Goal: Information Seeking & Learning: Learn about a topic

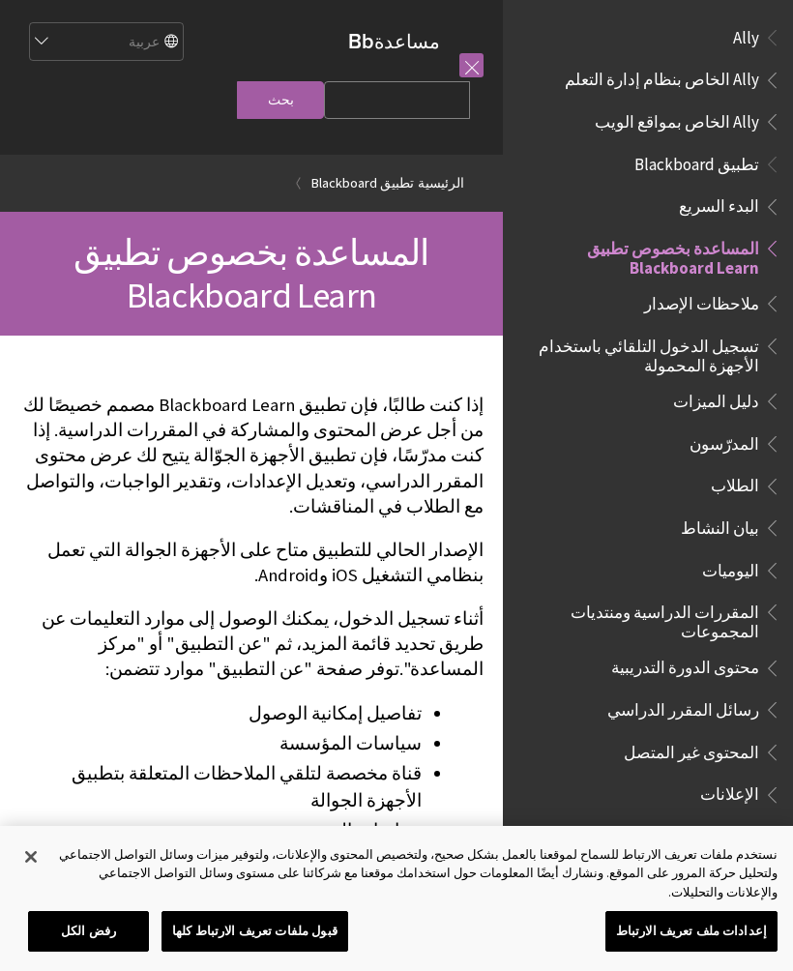
scroll to position [200, 0]
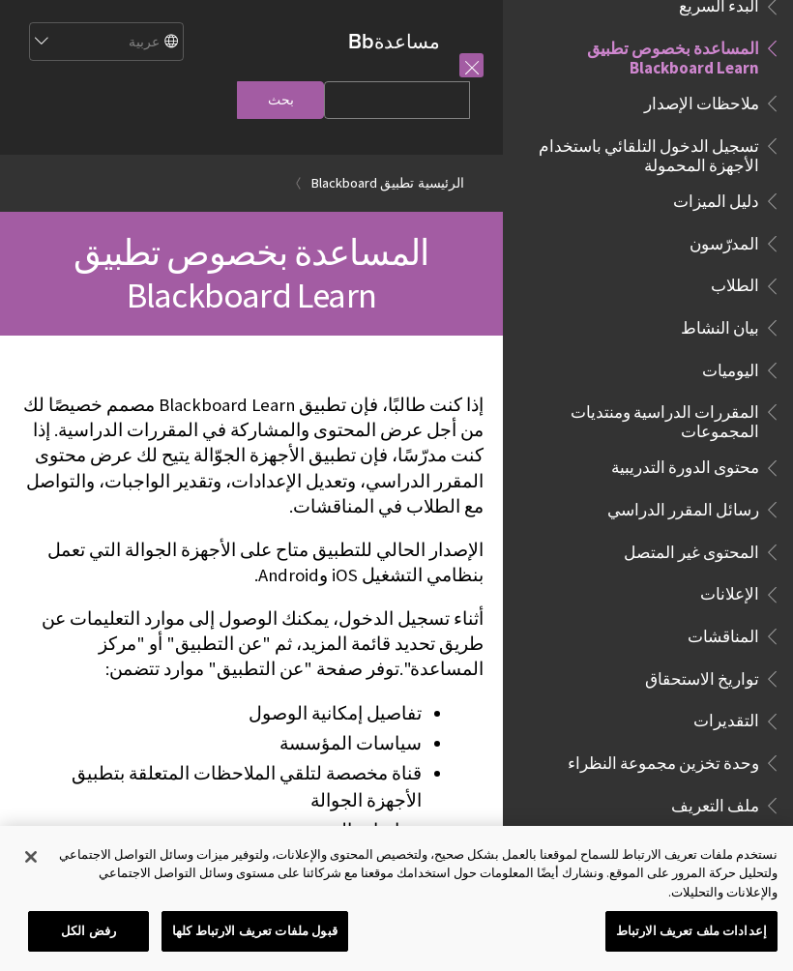
click at [758, 275] on span "الطلاب" at bounding box center [735, 283] width 48 height 26
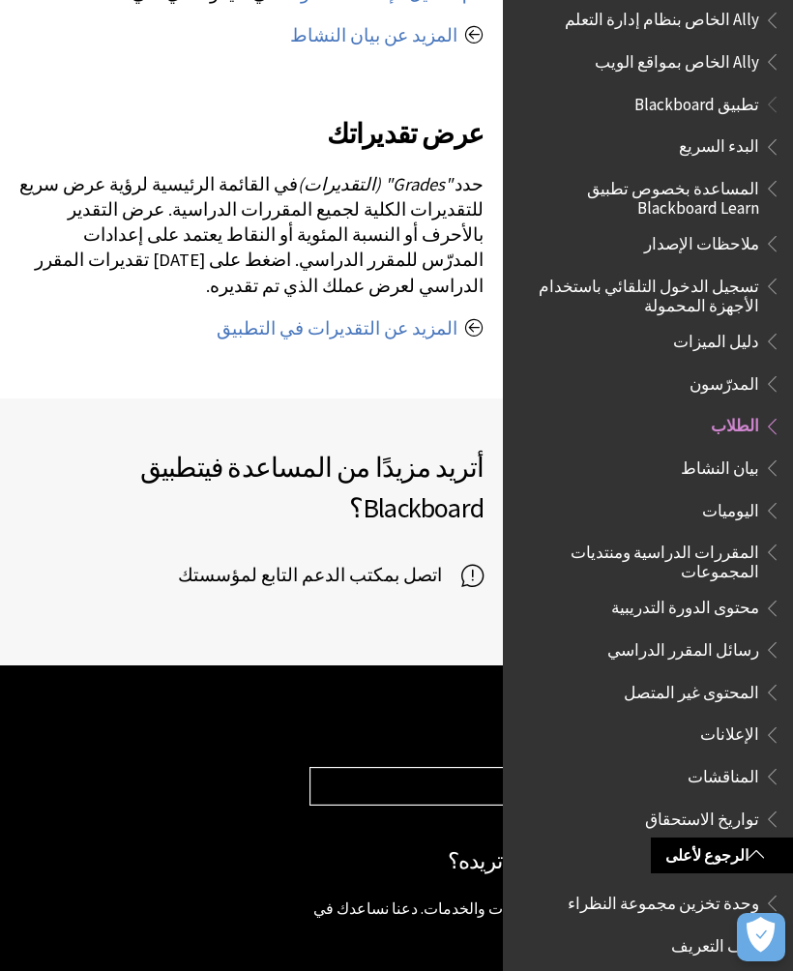
scroll to position [2357, 0]
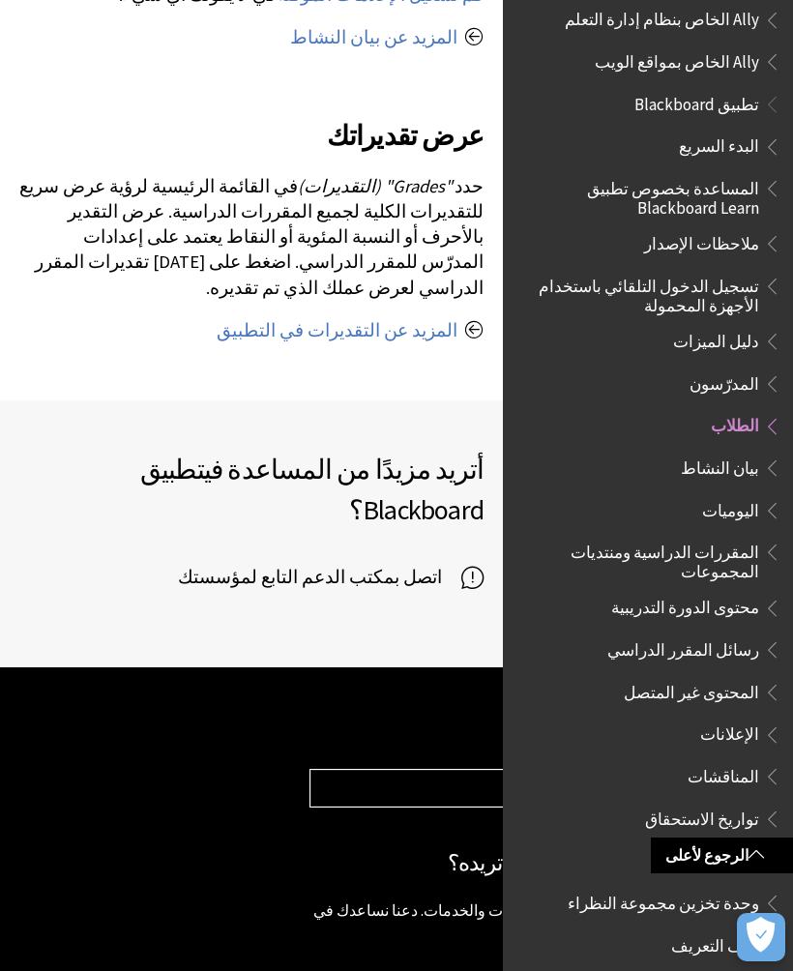
click at [408, 563] on span "اتصل بمكتب الدعم التابع لمؤسستك" at bounding box center [319, 577] width 283 height 29
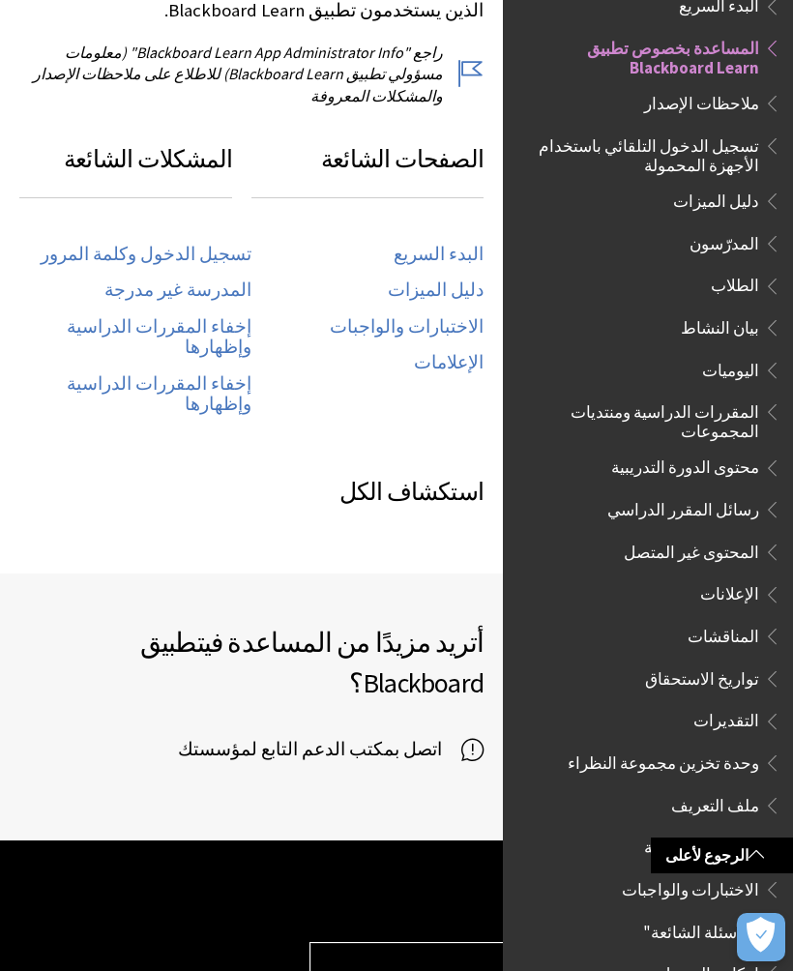
scroll to position [982, 0]
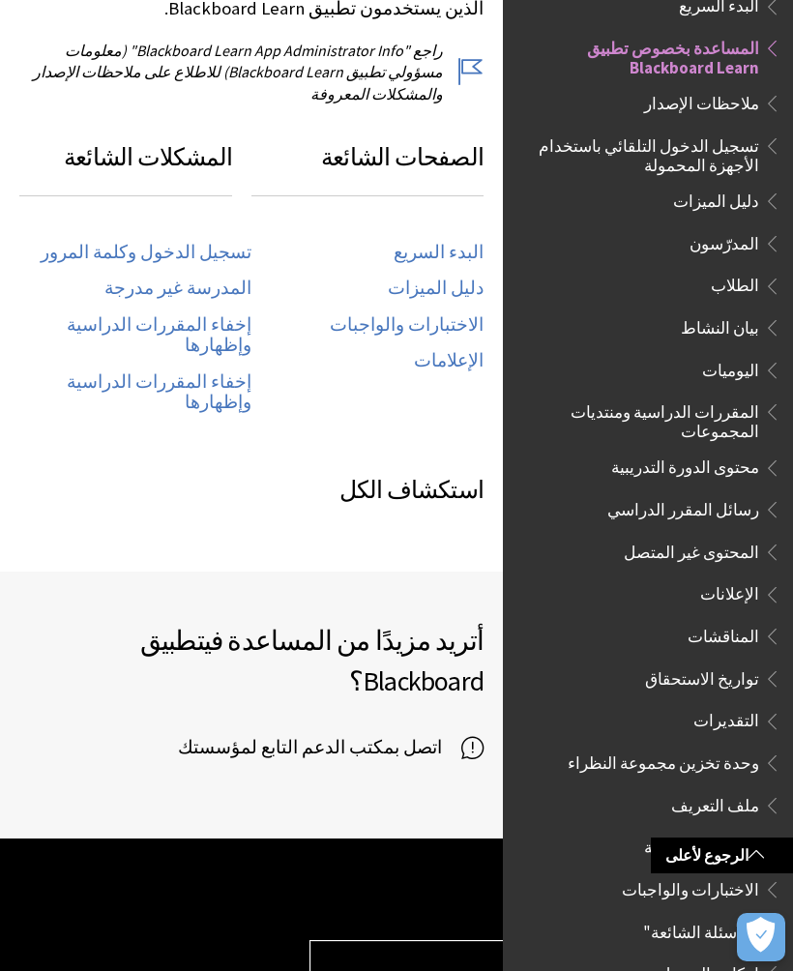
click at [440, 733] on span "اتصل بمكتب الدعم التابع لمؤسستك" at bounding box center [319, 747] width 283 height 29
